Goal: Find specific page/section: Find specific page/section

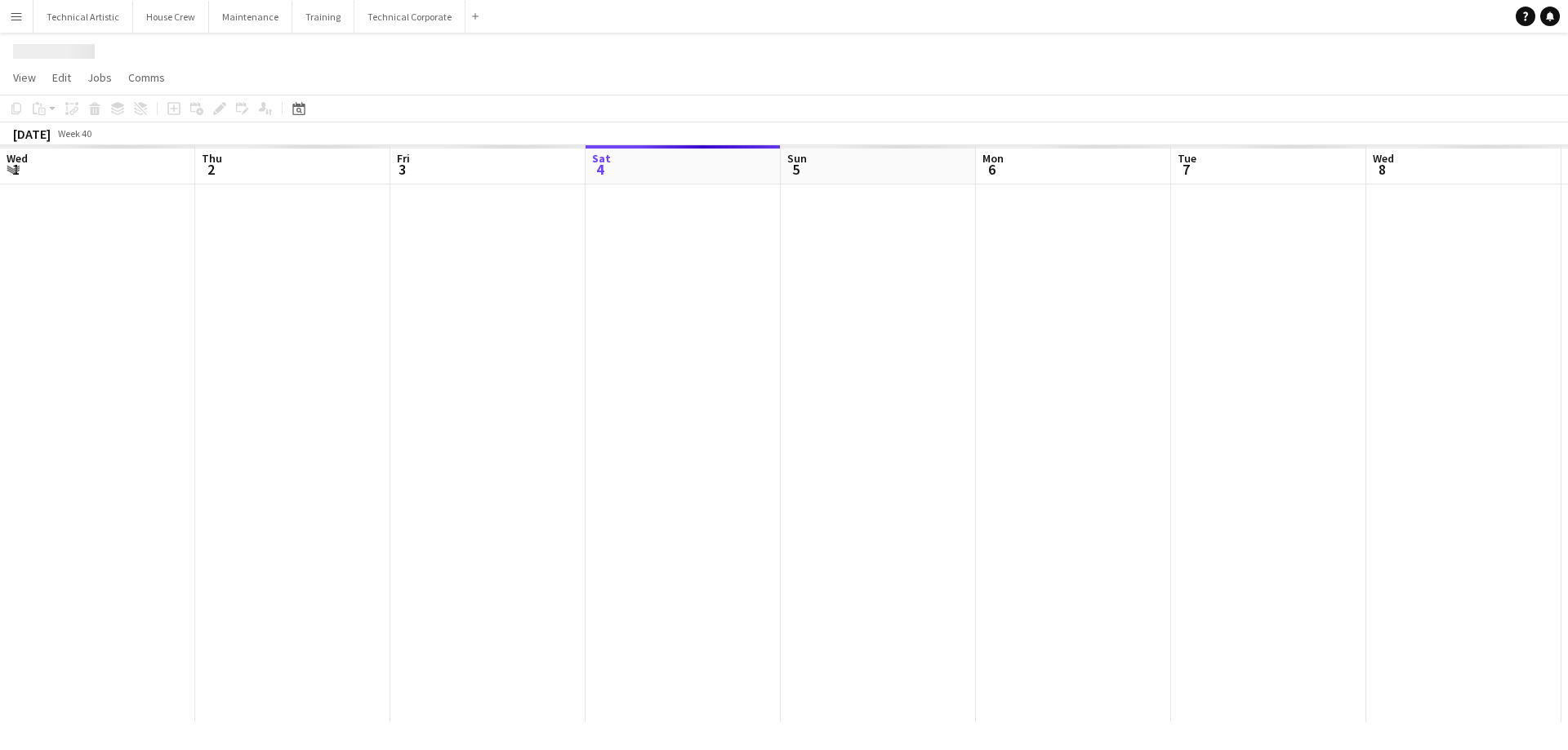
scroll to position [0, 390]
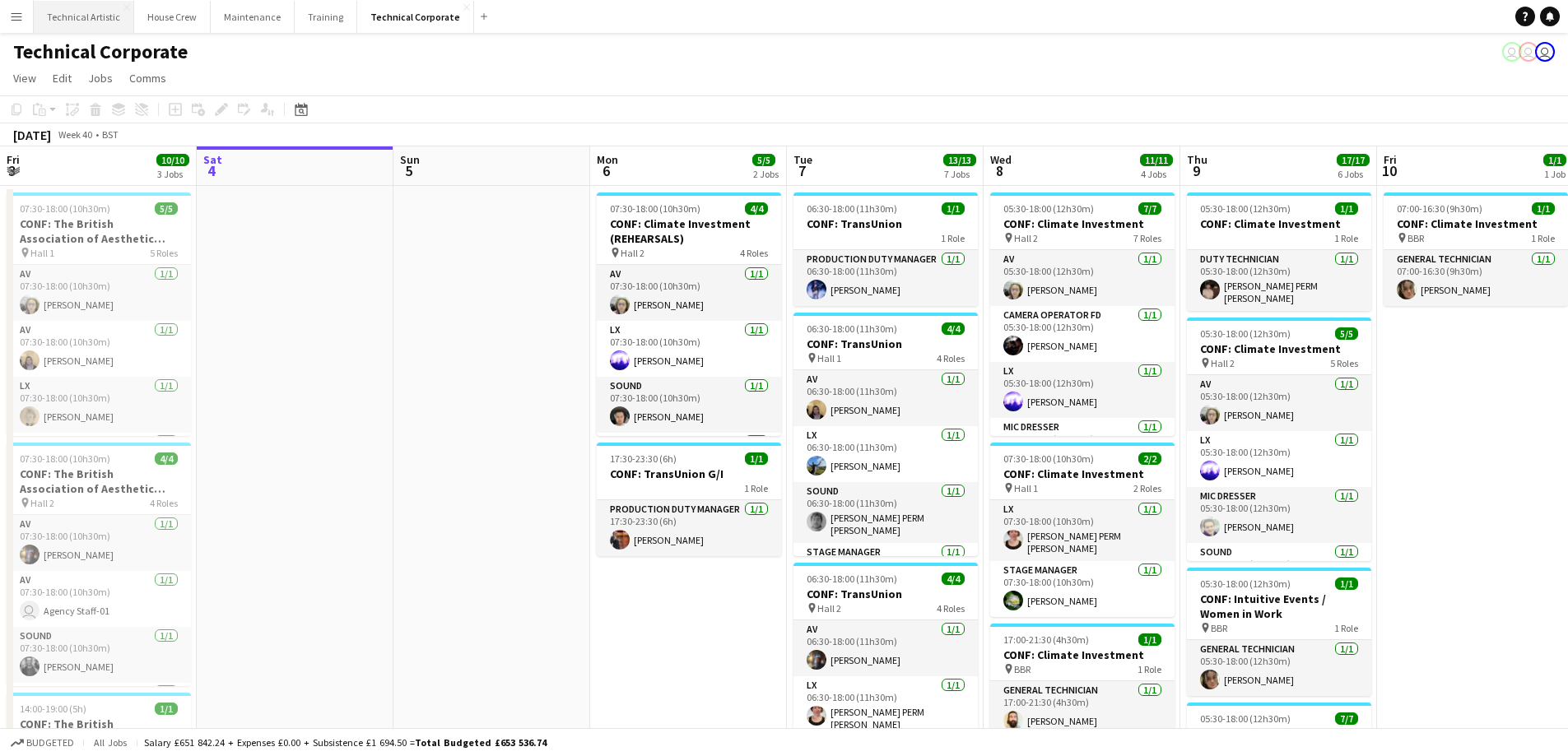
click at [78, 21] on button "Technical Artistic Close" at bounding box center [84, 17] width 100 height 32
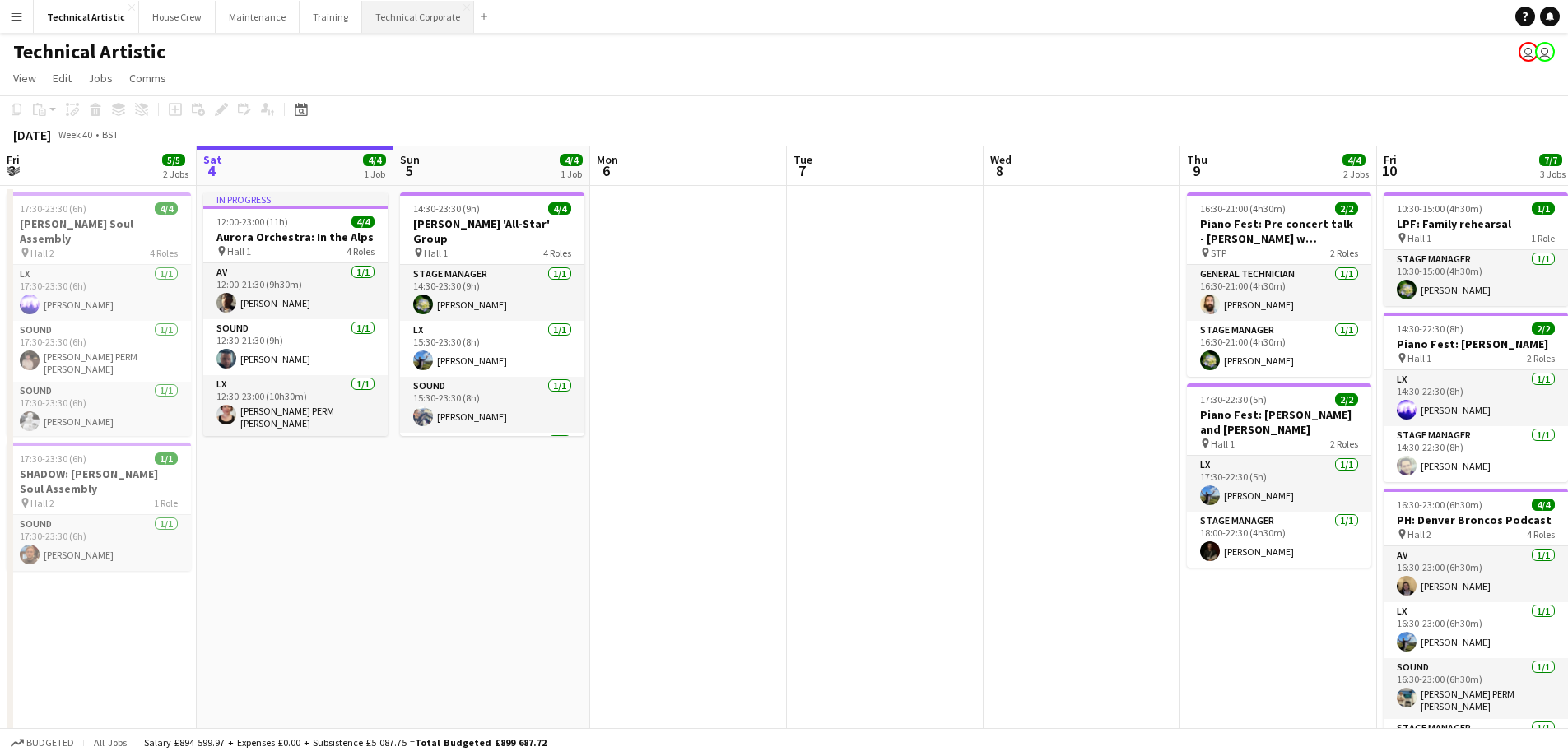
click at [386, 7] on button "Technical Corporate Close" at bounding box center [418, 17] width 112 height 32
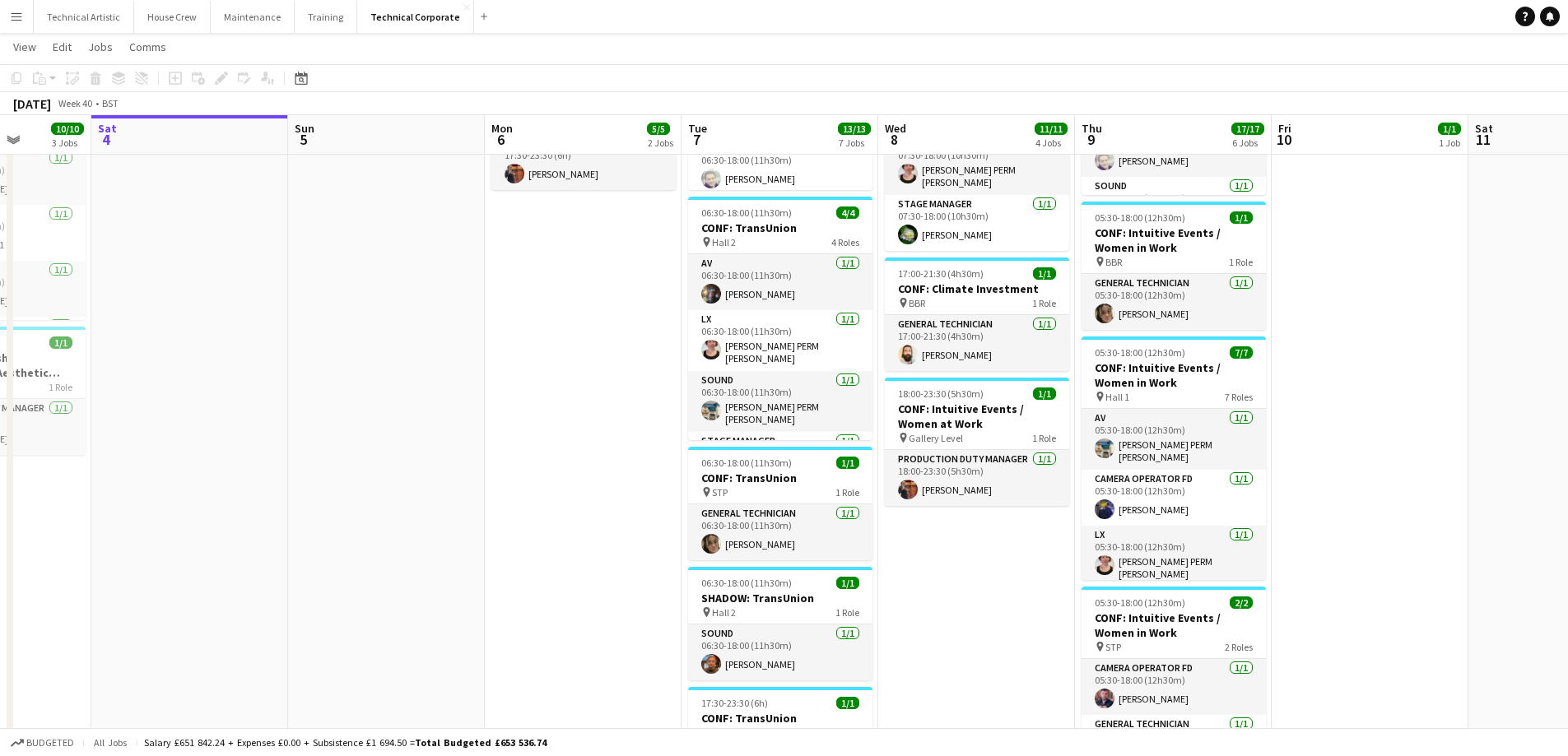
scroll to position [0, 502]
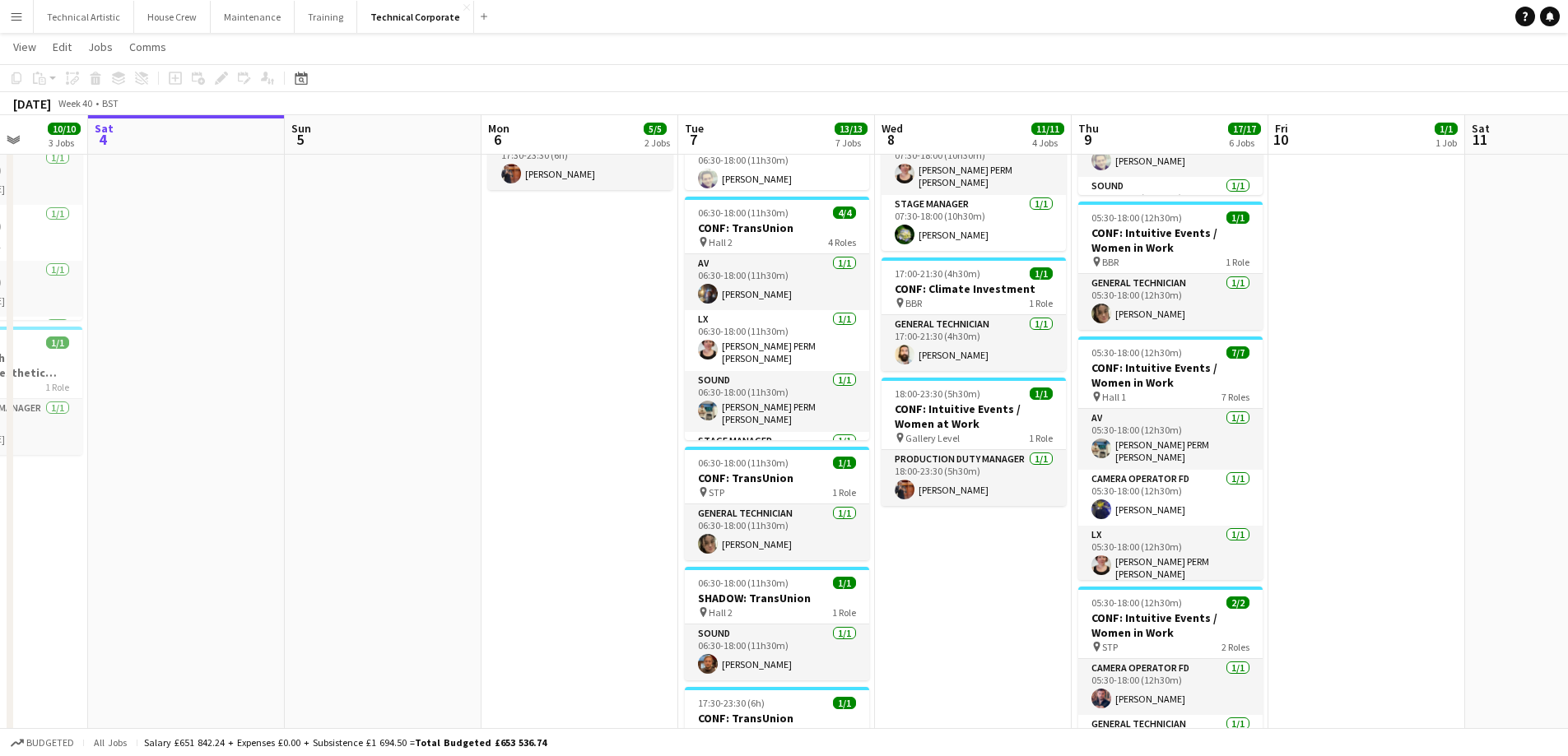
drag, startPoint x: 656, startPoint y: 478, endPoint x: 366, endPoint y: 484, distance: 290.1
click at [366, 484] on app-calendar-viewport "Wed 1 9/9 4 Jobs Thu 2 9/9 3 Jobs Fri 3 10/10 3 Jobs Sat 4 Sun 5 Mon 6 5/5 2 Jo…" at bounding box center [784, 337] width 1568 height 1276
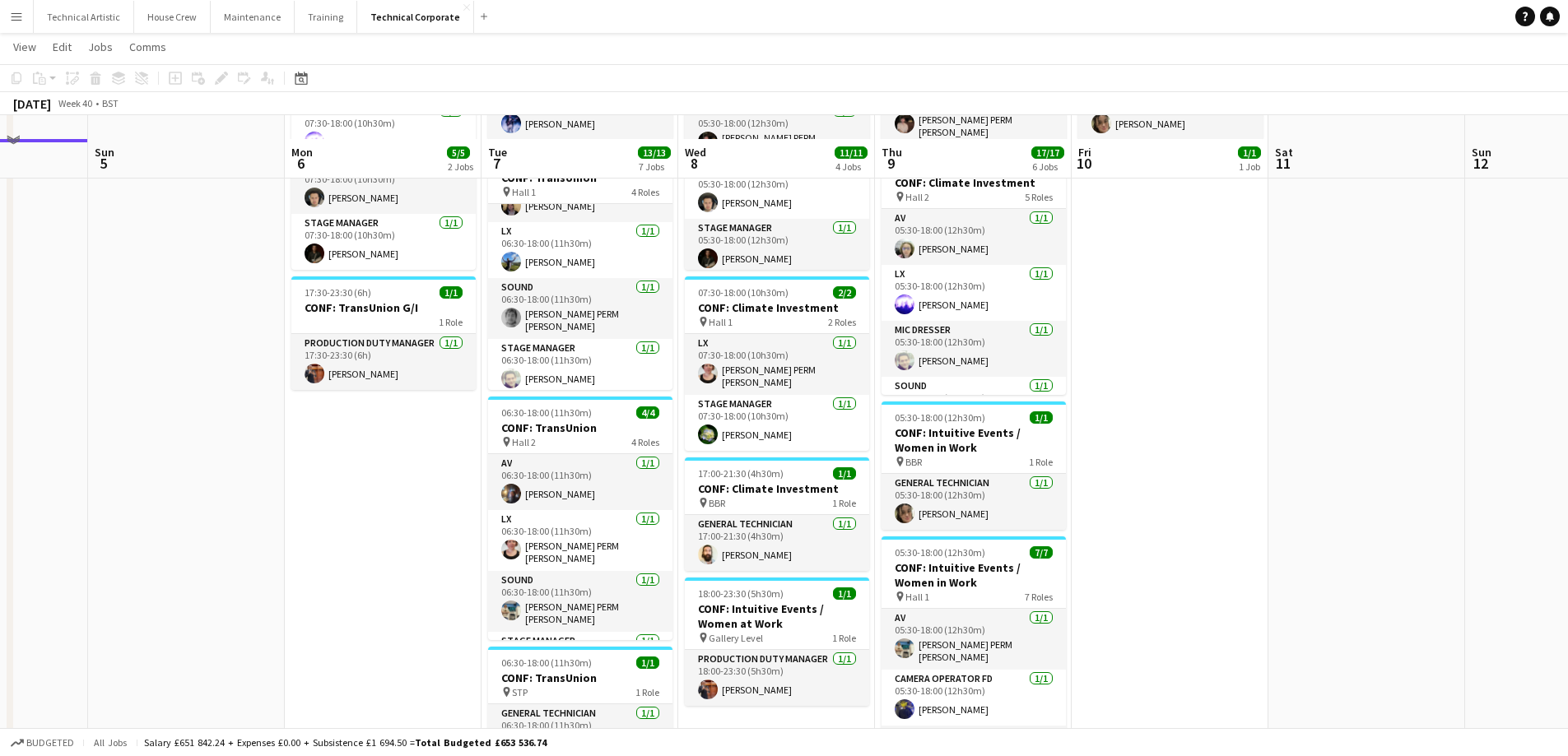
scroll to position [329, 0]
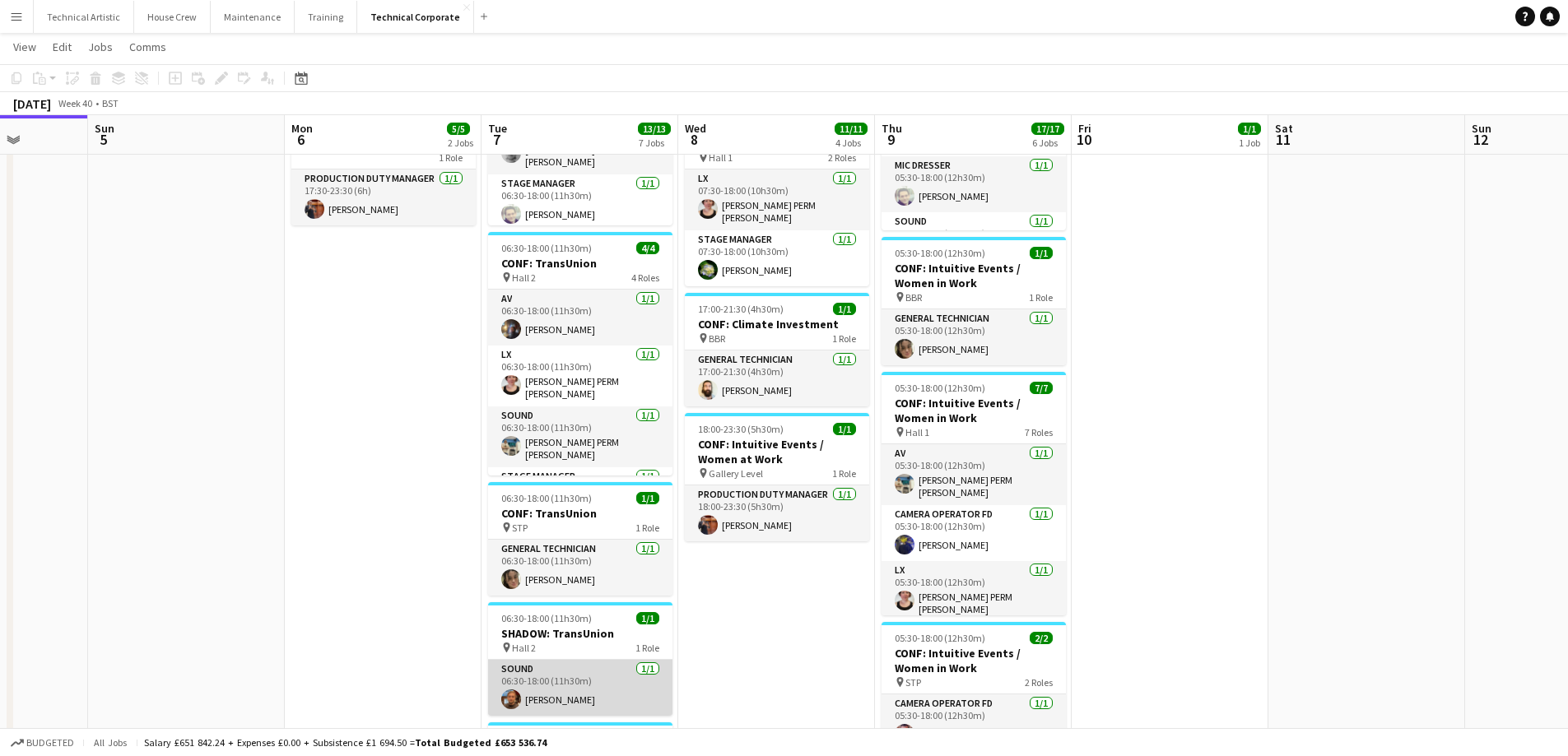
click at [559, 688] on app-card-role "Sound [DATE] 06:30-18:00 (11h30m) [PERSON_NAME]" at bounding box center [581, 688] width 185 height 56
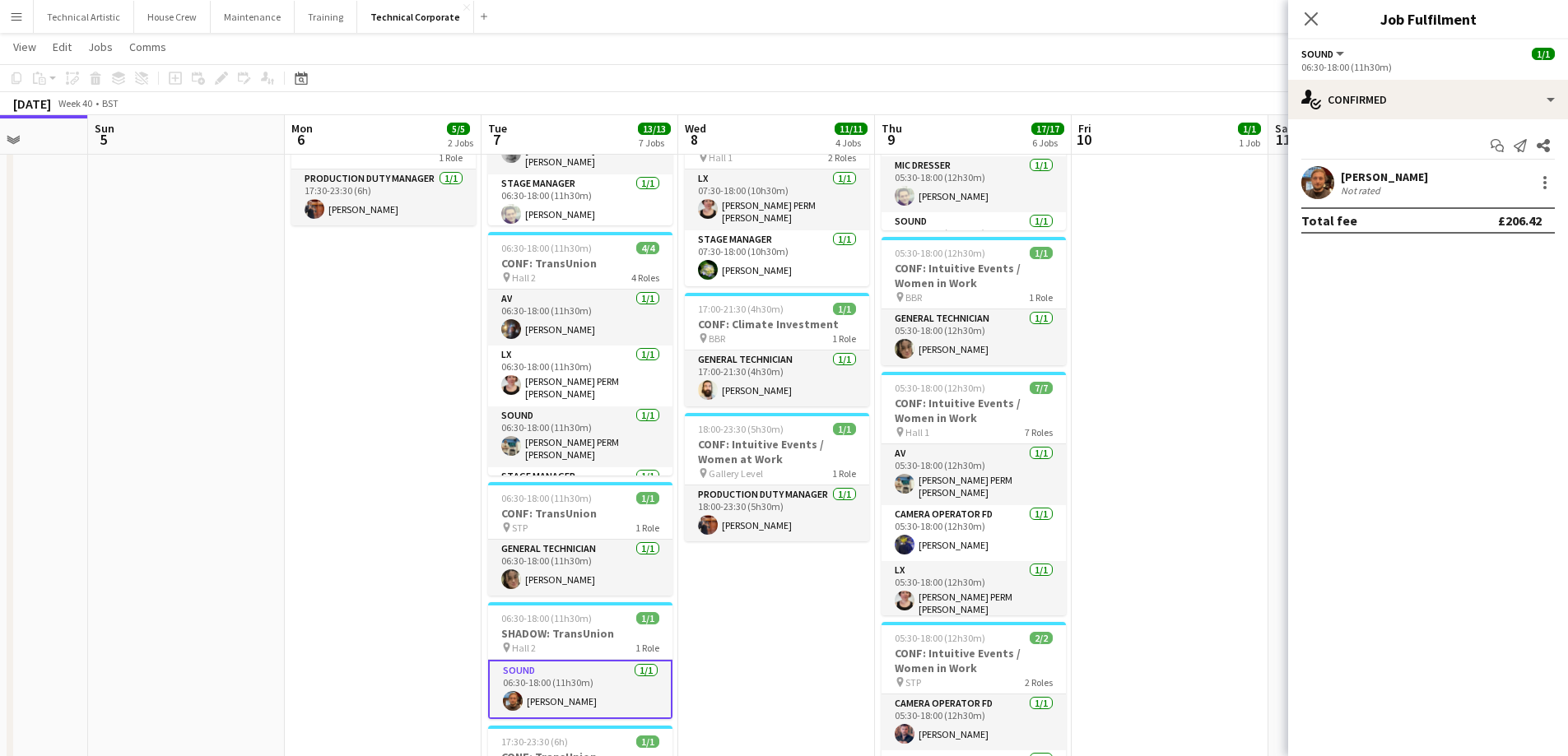
drag, startPoint x: 1329, startPoint y: 14, endPoint x: 1321, endPoint y: 16, distance: 8.2
click at [1325, 15] on div "Close pop-in" at bounding box center [1310, 19] width 46 height 38
click at [1321, 16] on div "Close pop-in" at bounding box center [1310, 19] width 46 height 38
click at [1314, 18] on icon "Close pop-in" at bounding box center [1310, 19] width 16 height 16
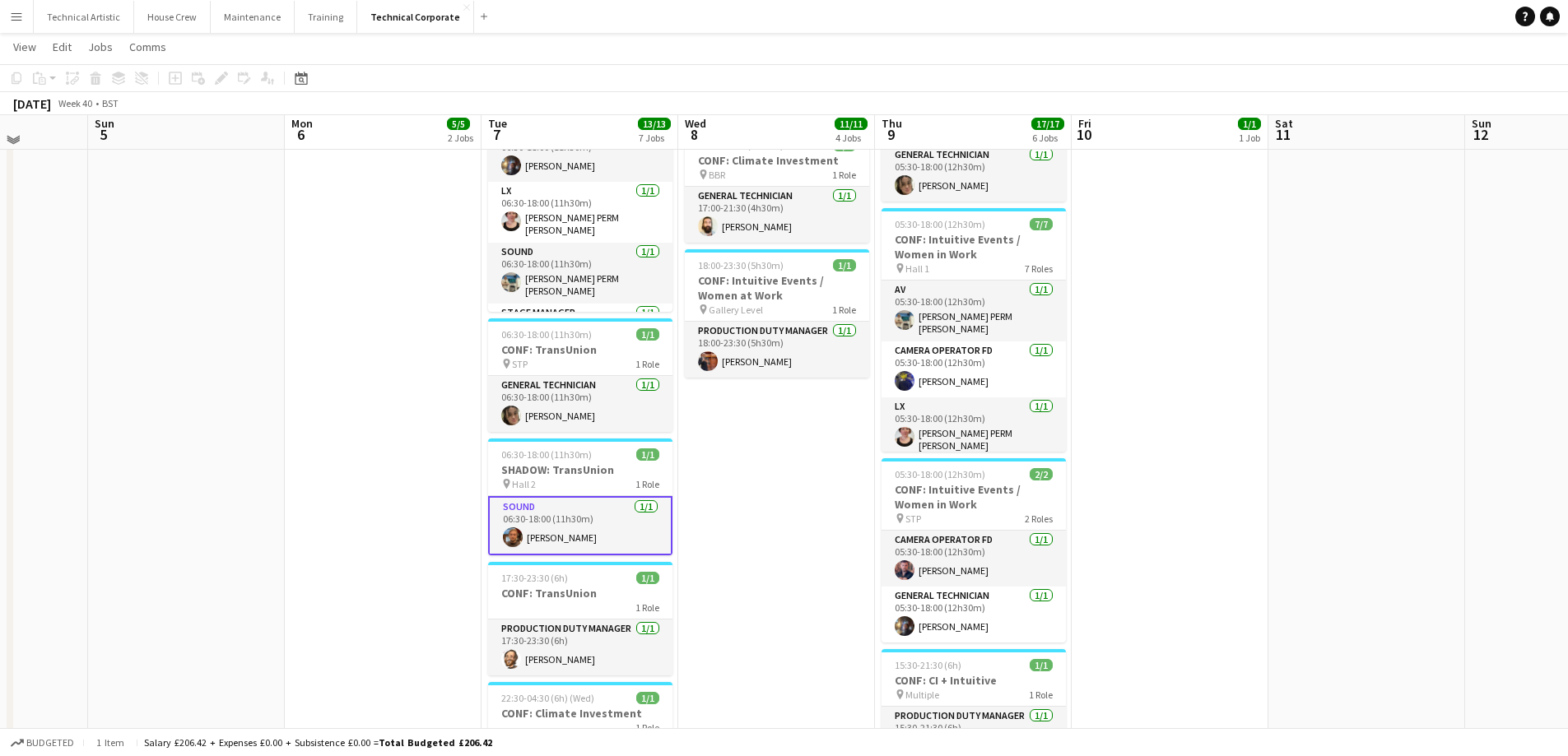
scroll to position [494, 0]
